Goal: Information Seeking & Learning: Understand process/instructions

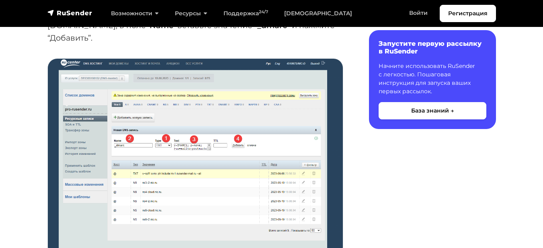
scroll to position [2021, 0]
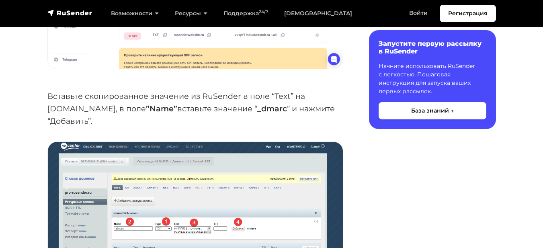
click at [257, 104] on strong "_dmarc" at bounding box center [272, 109] width 30 height 10
copy strong "_dmarc"
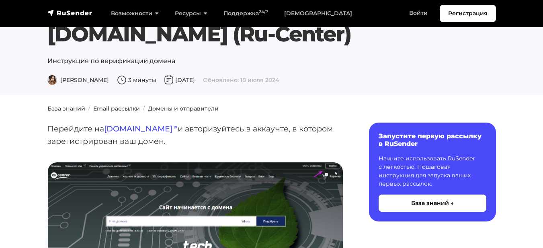
scroll to position [0, 0]
